Goal: Find specific page/section: Find specific page/section

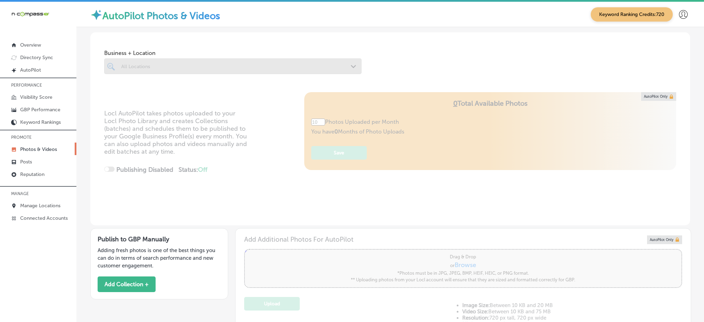
scroll to position [1, 0]
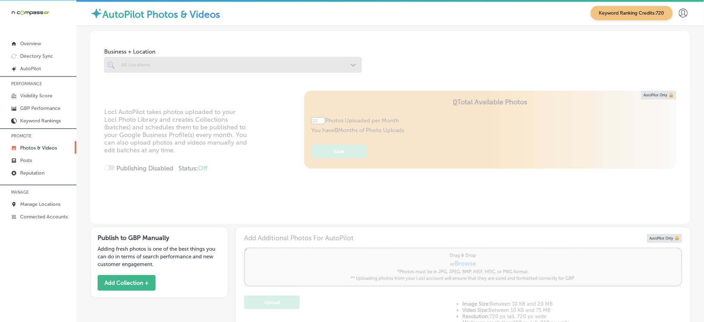
click at [52, 160] on link "Posts" at bounding box center [38, 160] width 76 height 13
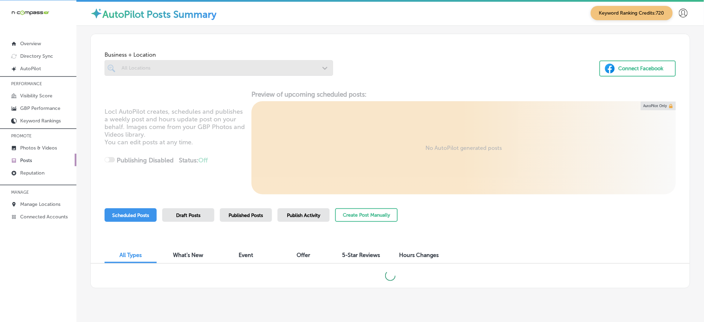
click at [147, 74] on div at bounding box center [219, 68] width 229 height 16
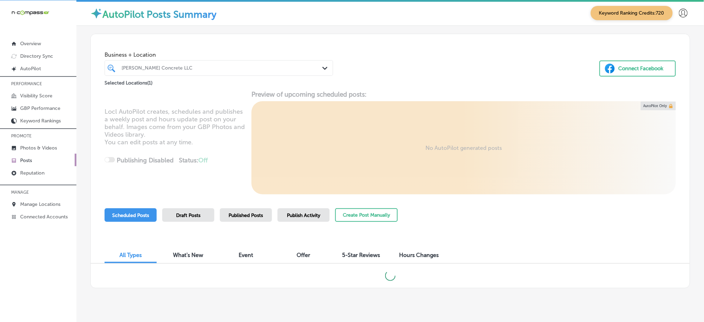
click at [212, 70] on div "[PERSON_NAME] Concrete LLC" at bounding box center [222, 68] width 201 height 6
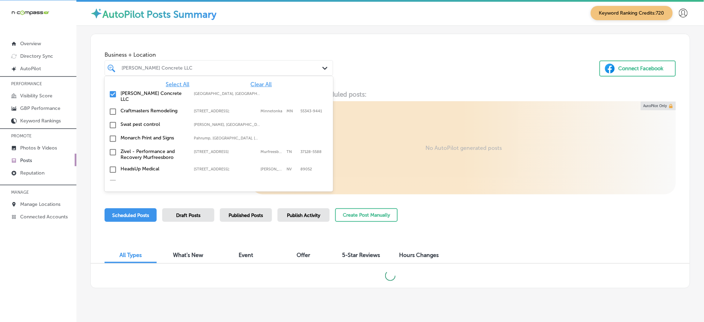
click at [251, 82] on span "Clear All" at bounding box center [261, 84] width 21 height 7
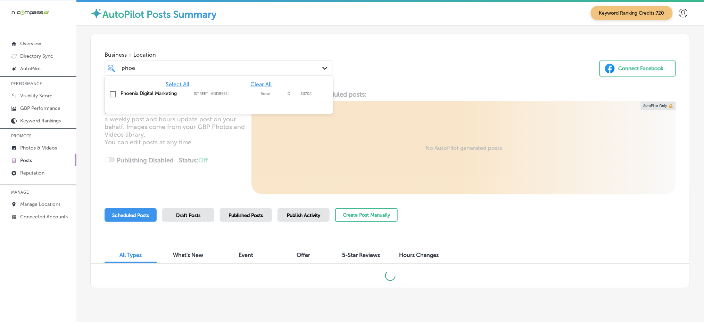
click at [253, 93] on label "[STREET_ADDRESS]" at bounding box center [225, 93] width 63 height 5
type input "phoe"
click at [380, 81] on div "Business + Location option [STREET_ADDRESS]. option [STREET_ADDRESS]. 2 results…" at bounding box center [390, 60] width 599 height 53
